Goal: Transaction & Acquisition: Obtain resource

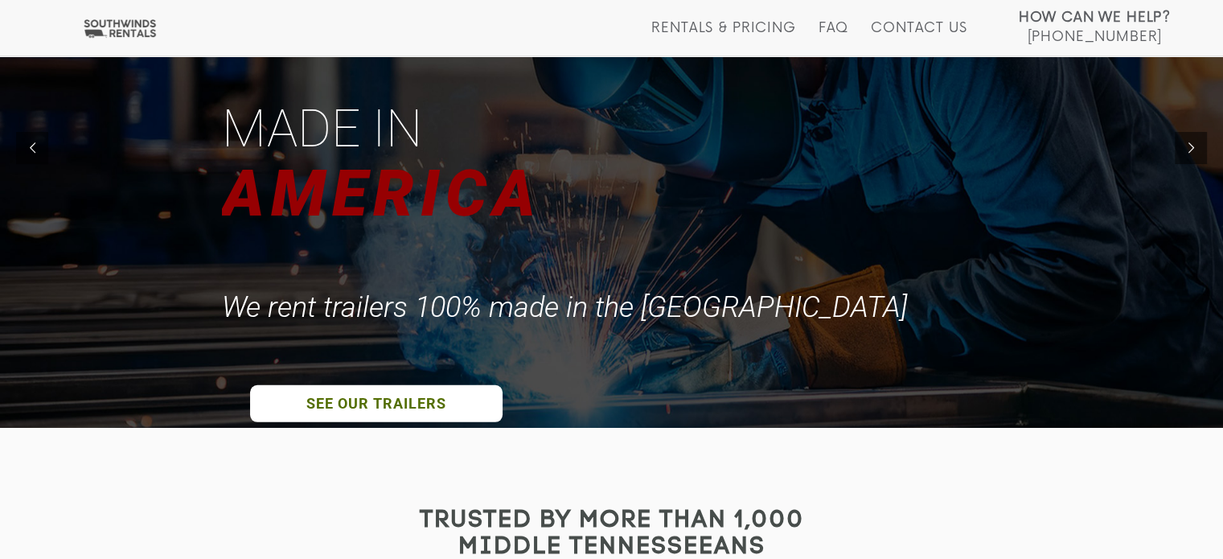
scroll to position [134, 0]
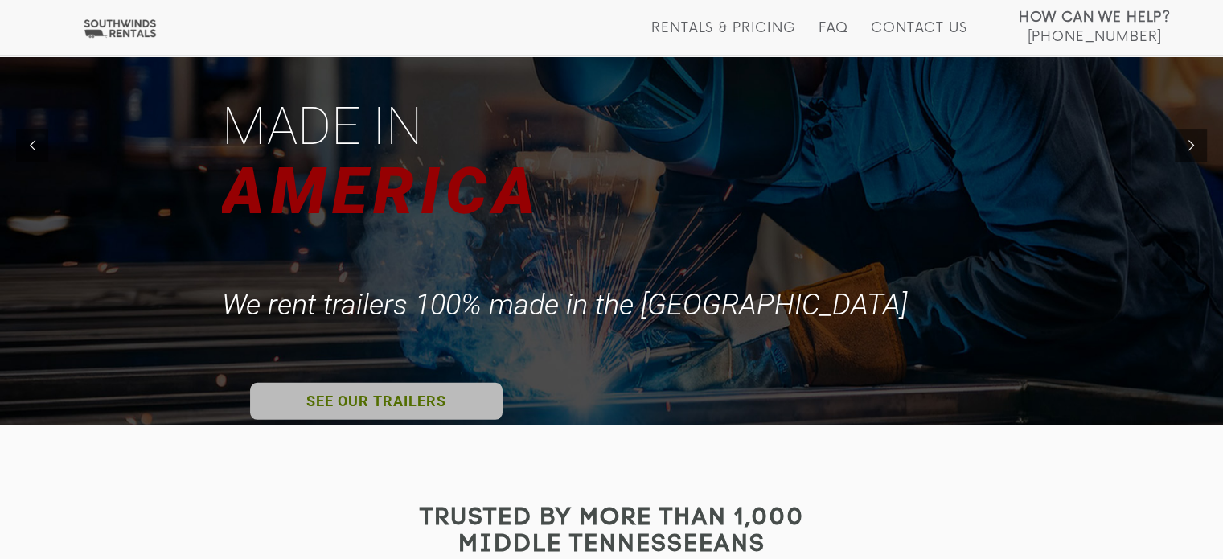
click at [454, 392] on link "SEE OUR TRAILERS" at bounding box center [376, 400] width 253 height 37
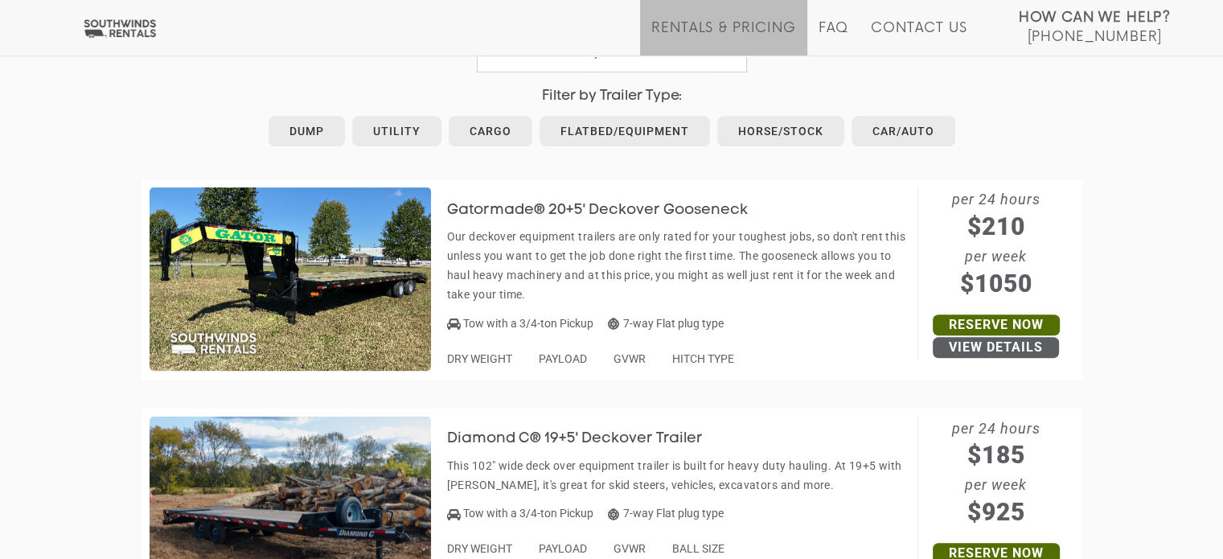
scroll to position [852, 0]
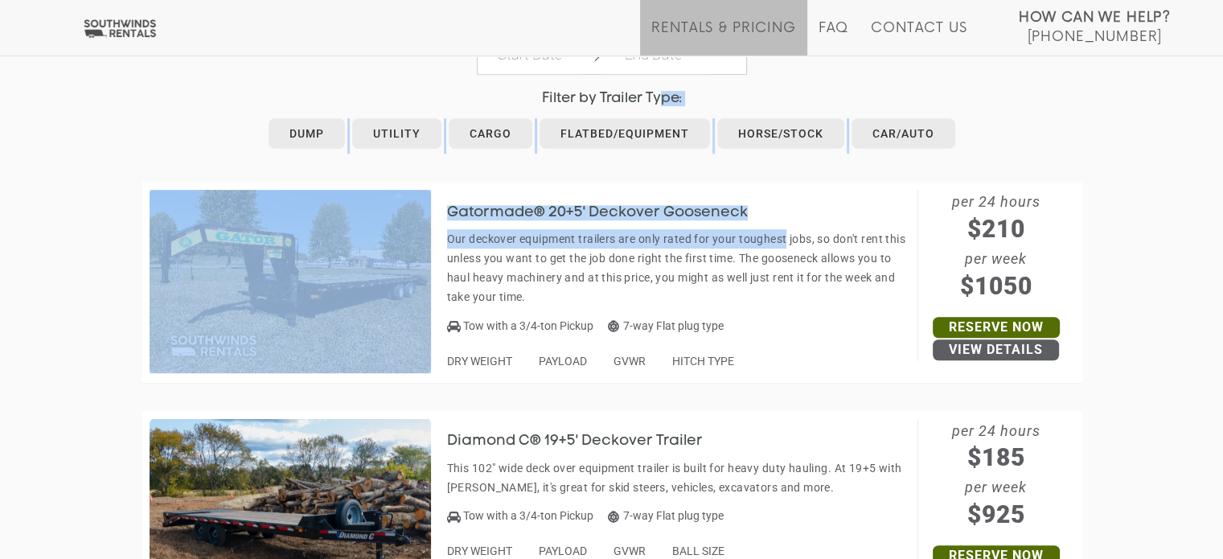
drag, startPoint x: 786, startPoint y: 247, endPoint x: 658, endPoint y: 88, distance: 204.1
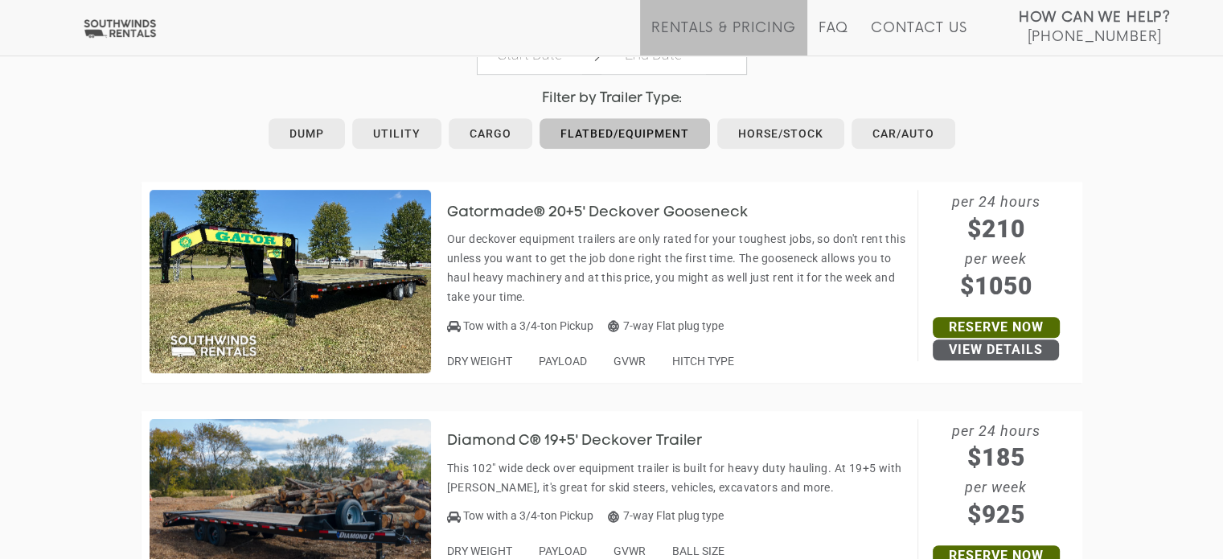
click at [630, 136] on link "Flatbed/Equipment" at bounding box center [625, 133] width 170 height 31
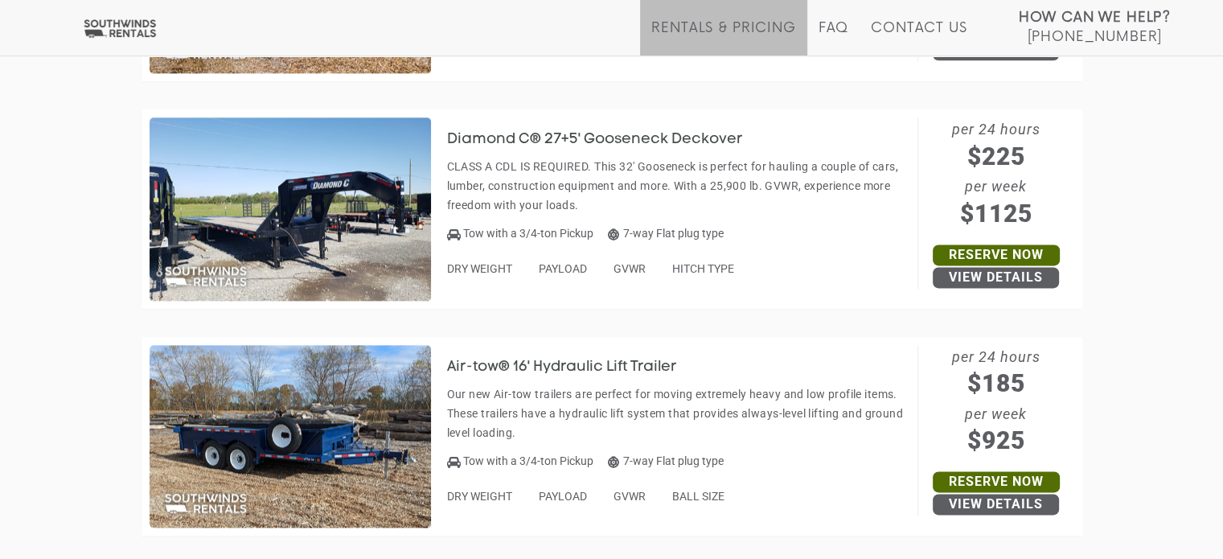
scroll to position [2064, 0]
